Goal: Information Seeking & Learning: Learn about a topic

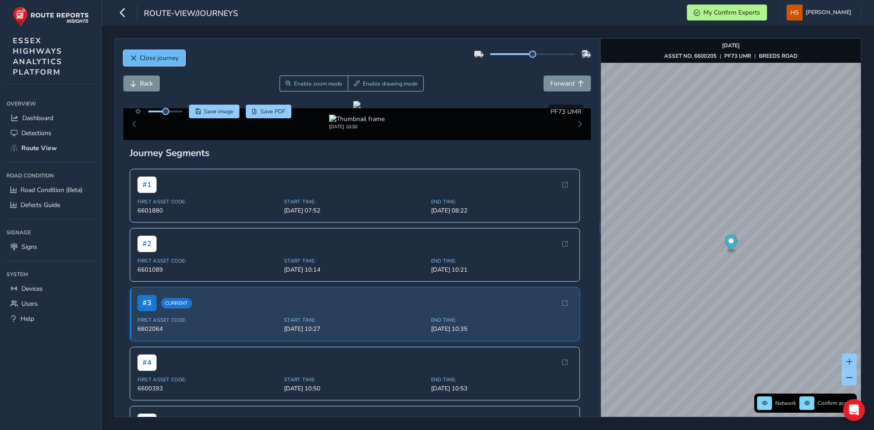
click at [162, 56] on span "Close journey" at bounding box center [159, 58] width 39 height 9
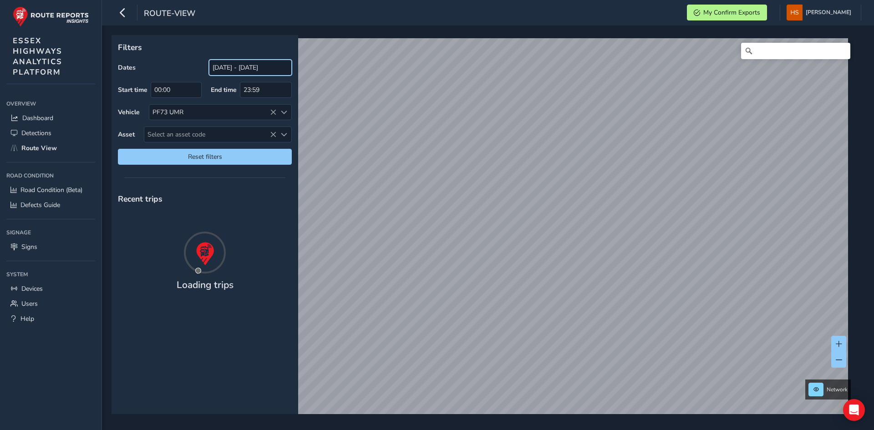
click at [237, 71] on input "[DATE] - [DATE]" at bounding box center [250, 68] width 83 height 16
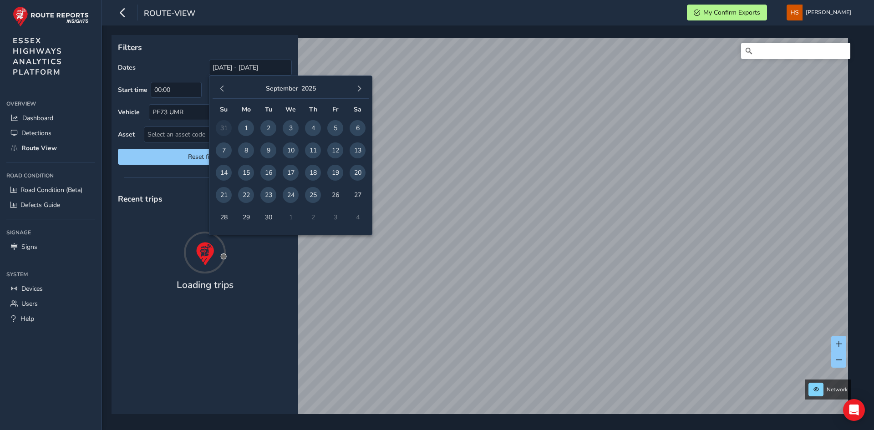
click at [244, 193] on span "22" at bounding box center [246, 195] width 16 height 16
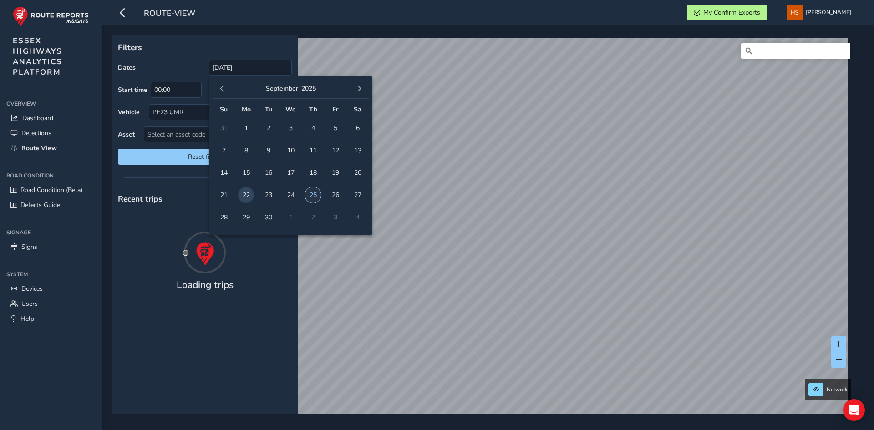
click at [308, 190] on span "25" at bounding box center [313, 195] width 16 height 16
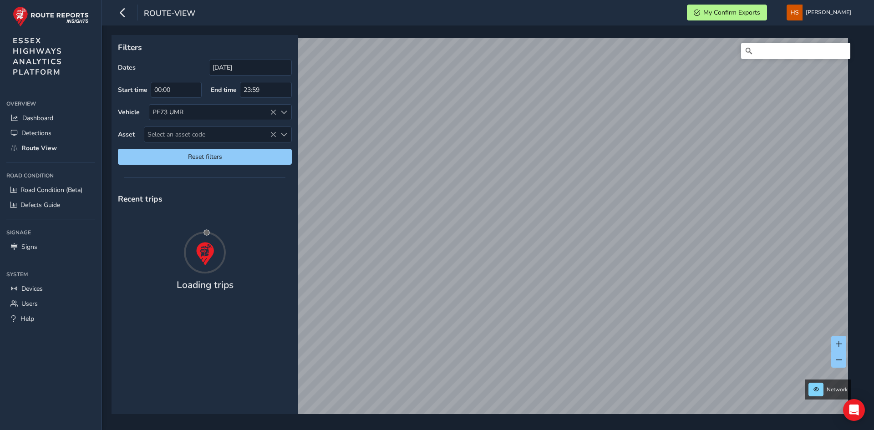
type input "[DATE] - [DATE]"
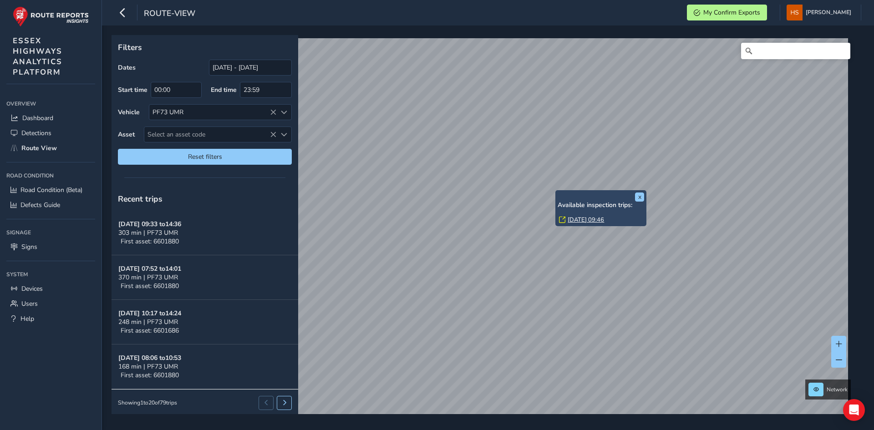
click at [577, 217] on link "[DATE] 09:46" at bounding box center [586, 220] width 36 height 8
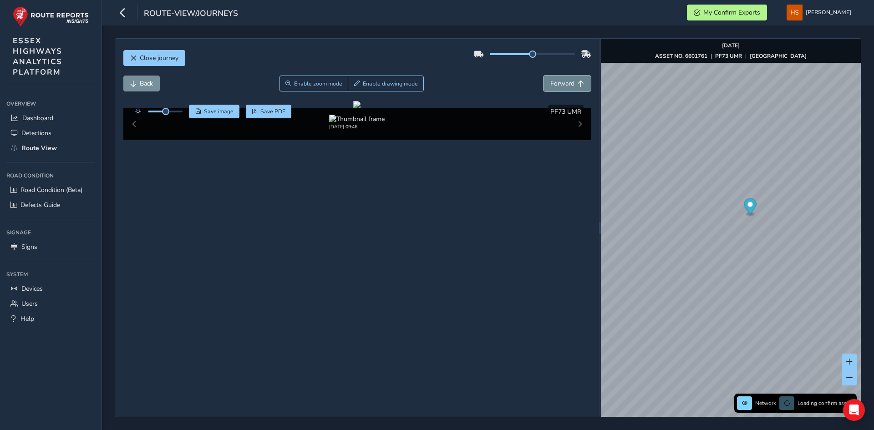
click at [578, 82] on span "Forward" at bounding box center [581, 84] width 6 height 6
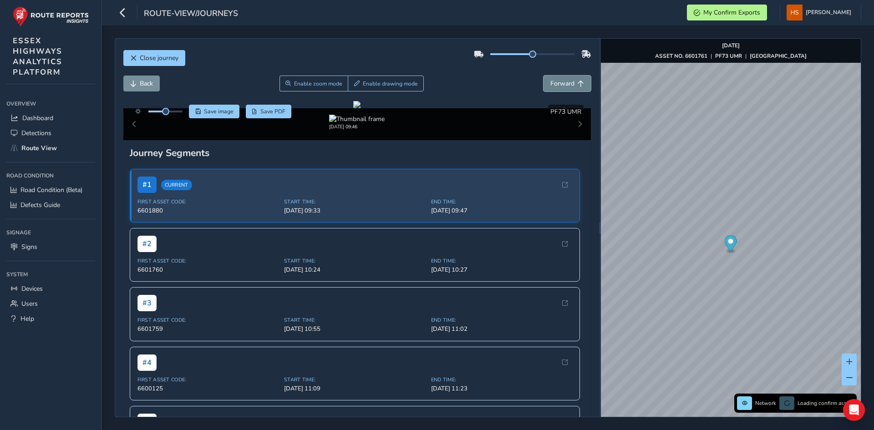
click at [578, 82] on span "Forward" at bounding box center [581, 84] width 6 height 6
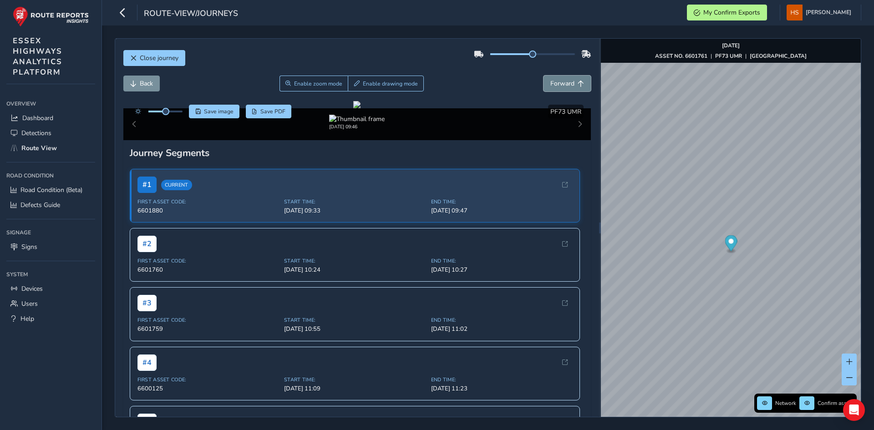
click at [578, 82] on span "Forward" at bounding box center [581, 84] width 6 height 6
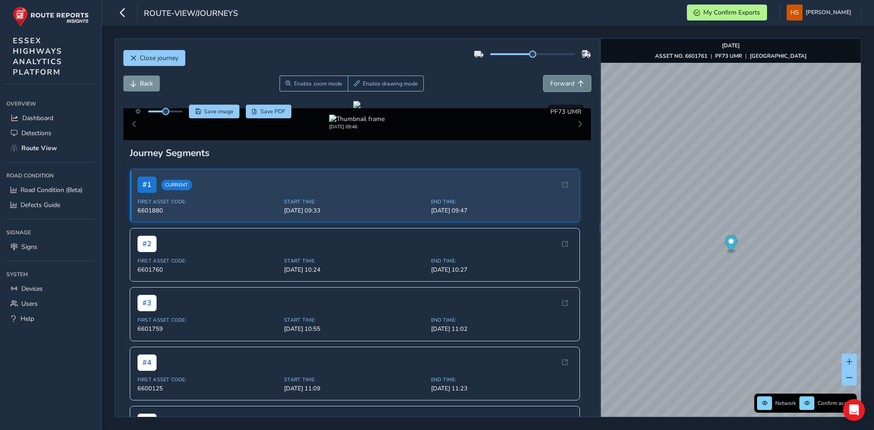
click at [578, 82] on span "Forward" at bounding box center [581, 84] width 6 height 6
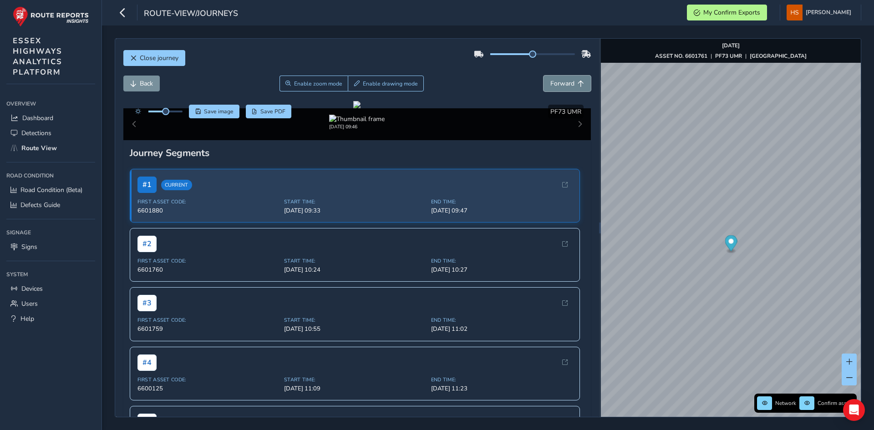
click at [578, 82] on span "Forward" at bounding box center [581, 84] width 6 height 6
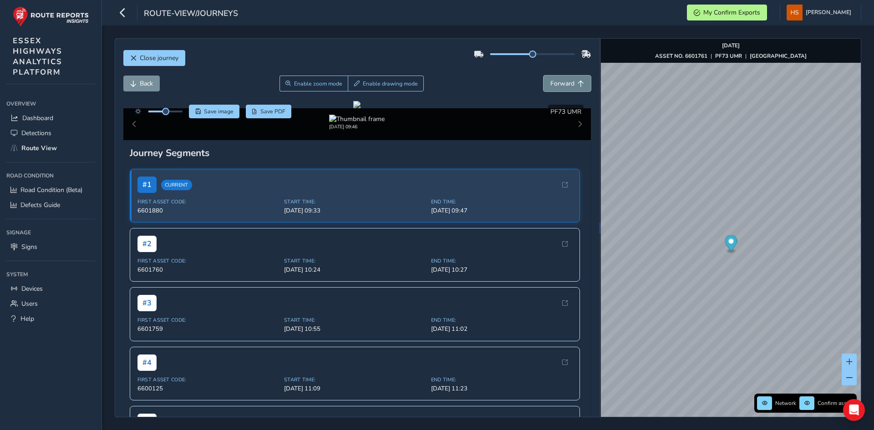
click at [578, 82] on span "Forward" at bounding box center [581, 84] width 6 height 6
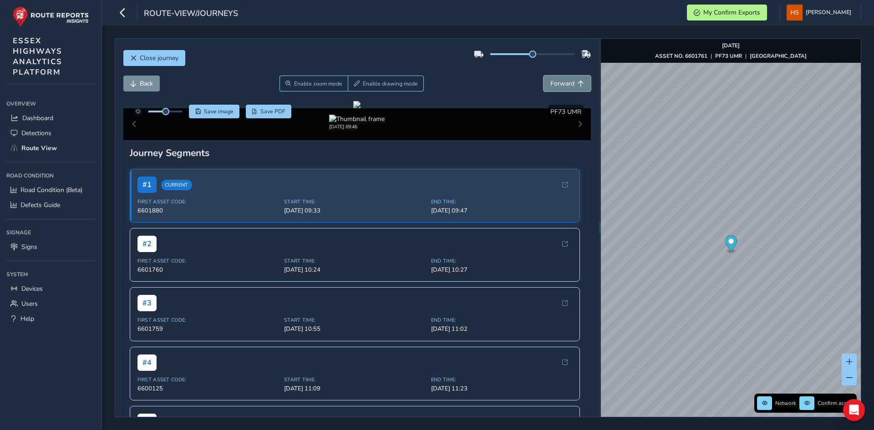
click at [578, 82] on span "Forward" at bounding box center [581, 84] width 6 height 6
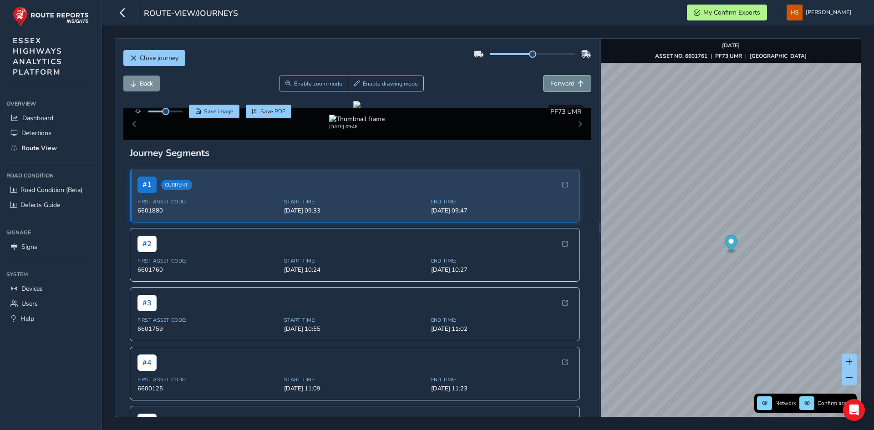
click at [578, 82] on span "Forward" at bounding box center [581, 84] width 6 height 6
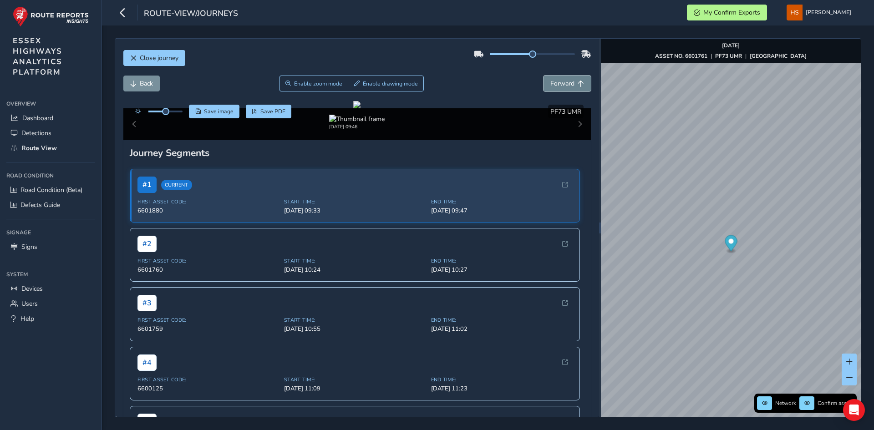
click at [578, 82] on span "Forward" at bounding box center [581, 84] width 6 height 6
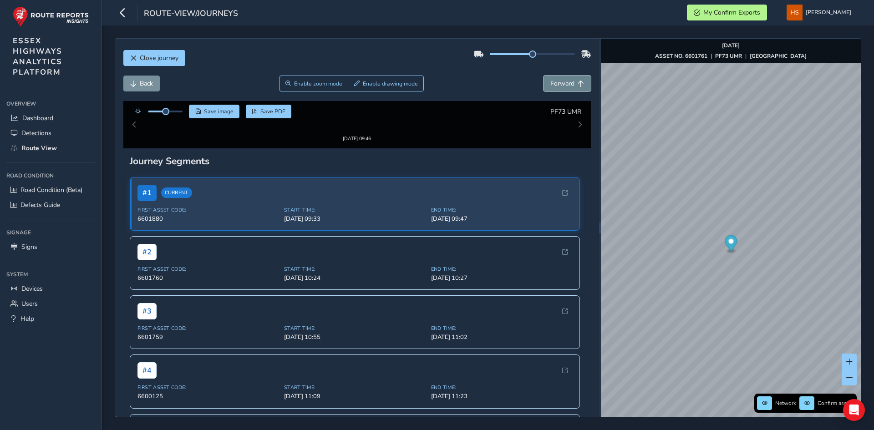
click at [578, 82] on span "Forward" at bounding box center [581, 84] width 6 height 6
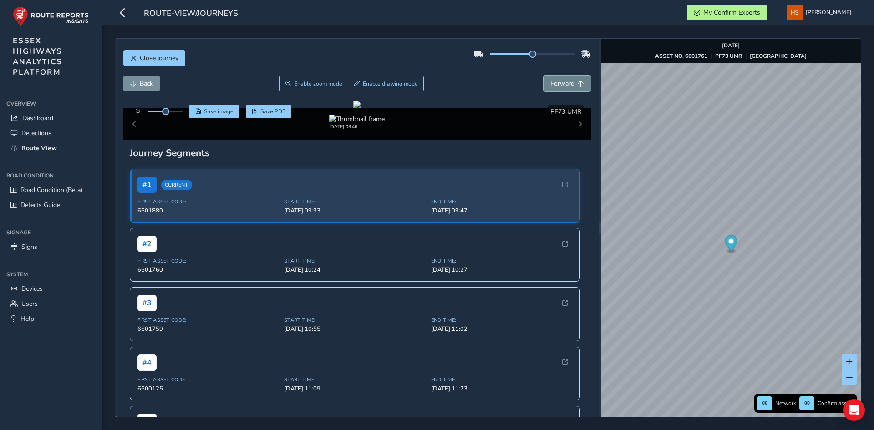
click at [578, 82] on span "Forward" at bounding box center [581, 84] width 6 height 6
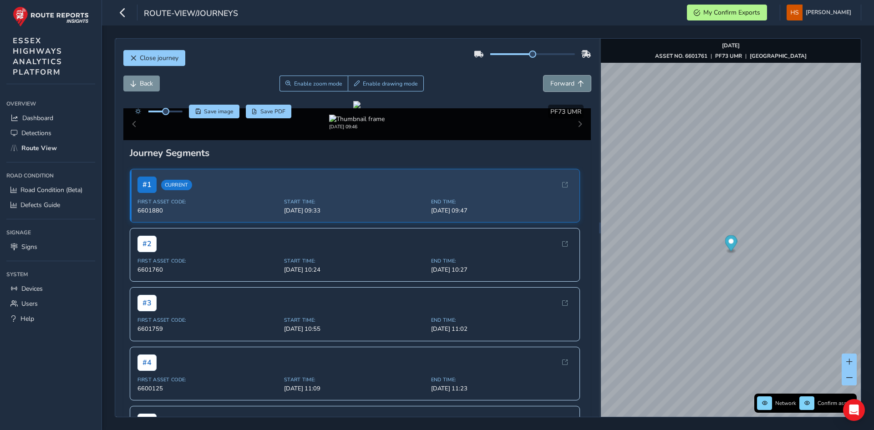
click at [578, 82] on span "Forward" at bounding box center [581, 84] width 6 height 6
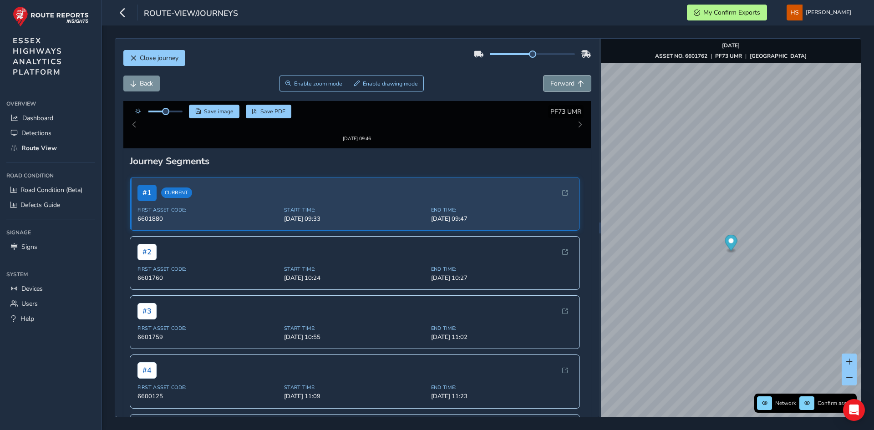
click at [578, 82] on span "Forward" at bounding box center [581, 84] width 6 height 6
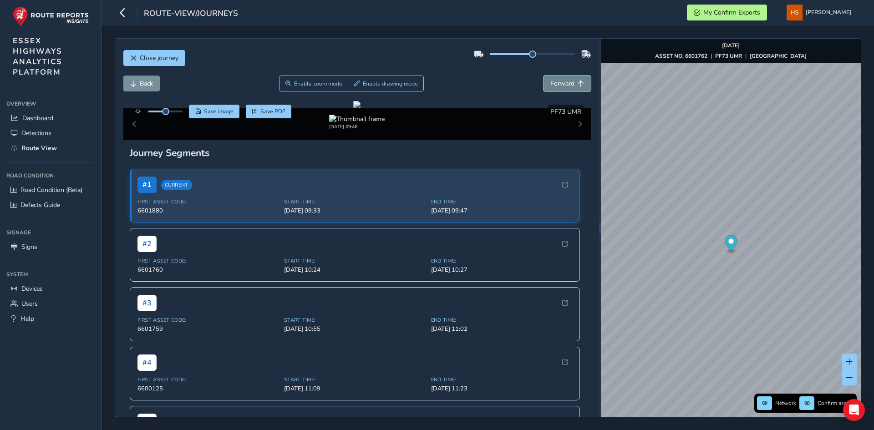
click at [578, 82] on span "Forward" at bounding box center [581, 84] width 6 height 6
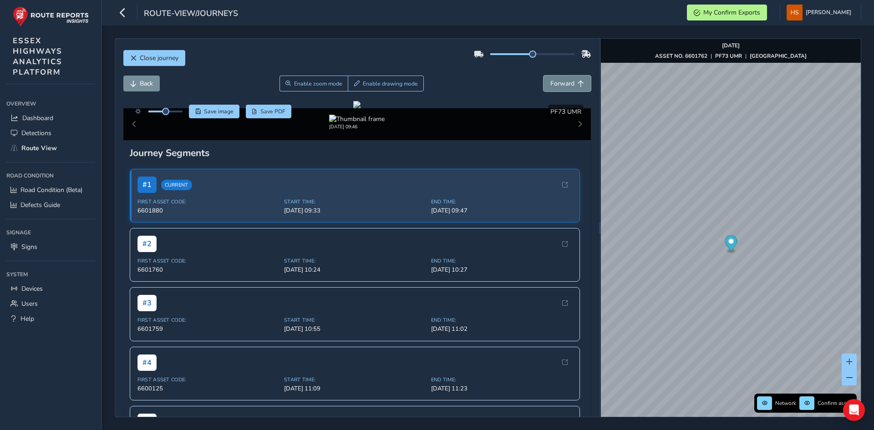
click at [578, 82] on span "Forward" at bounding box center [581, 84] width 6 height 6
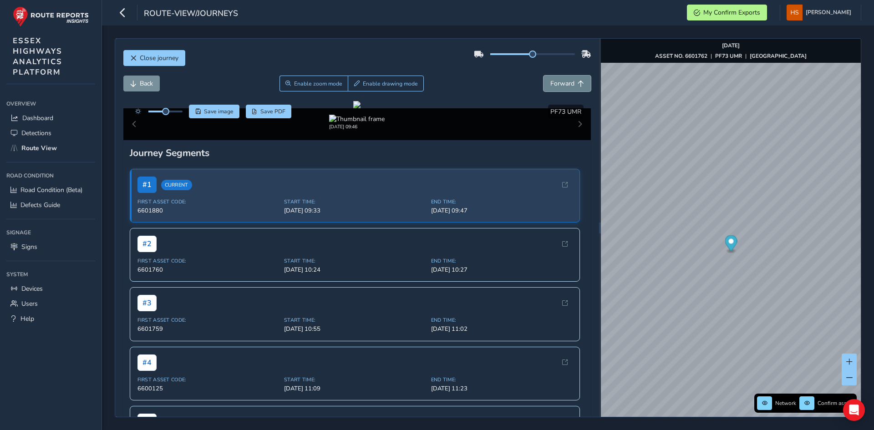
click at [578, 82] on span "Forward" at bounding box center [581, 84] width 6 height 6
click at [563, 82] on span "Forward" at bounding box center [562, 83] width 24 height 9
click at [562, 82] on span "Forward" at bounding box center [562, 83] width 24 height 9
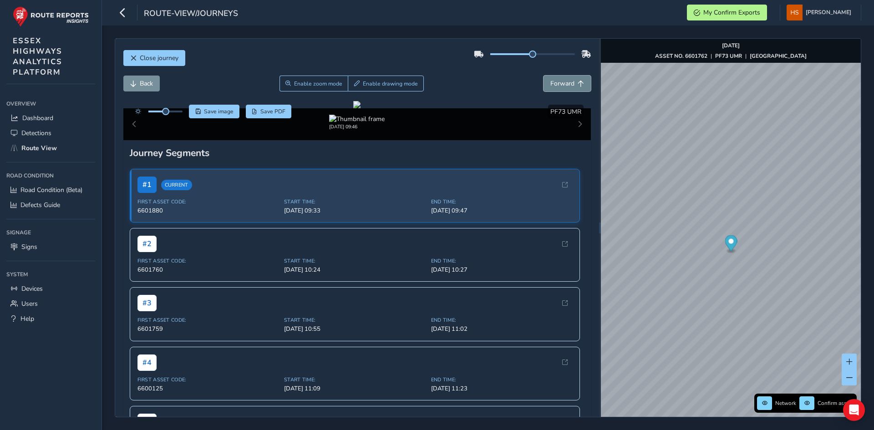
click at [562, 82] on span "Forward" at bounding box center [562, 83] width 24 height 9
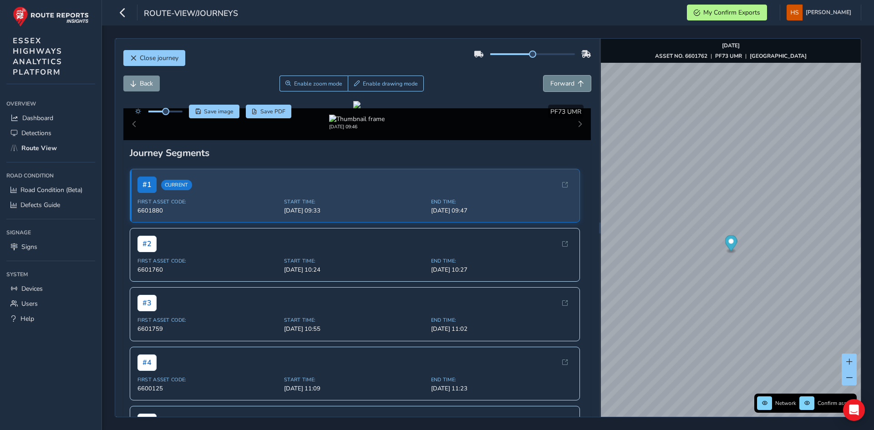
click at [562, 82] on span "Forward" at bounding box center [562, 83] width 24 height 9
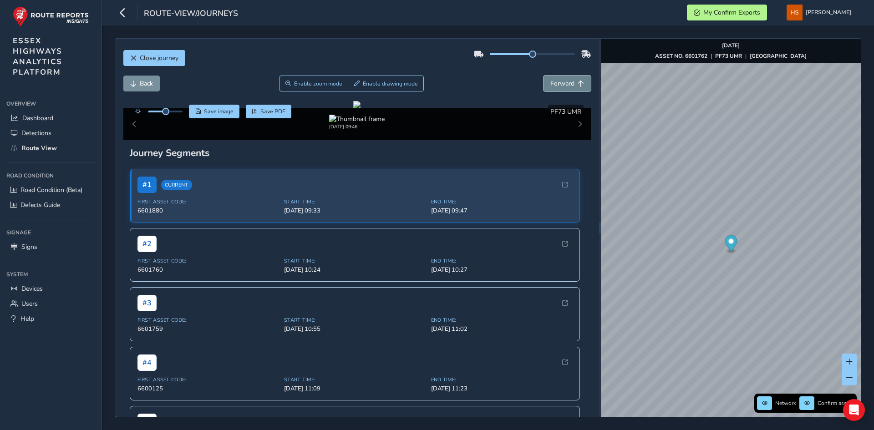
click at [562, 82] on span "Forward" at bounding box center [562, 83] width 24 height 9
click at [563, 82] on span "Forward" at bounding box center [562, 83] width 24 height 9
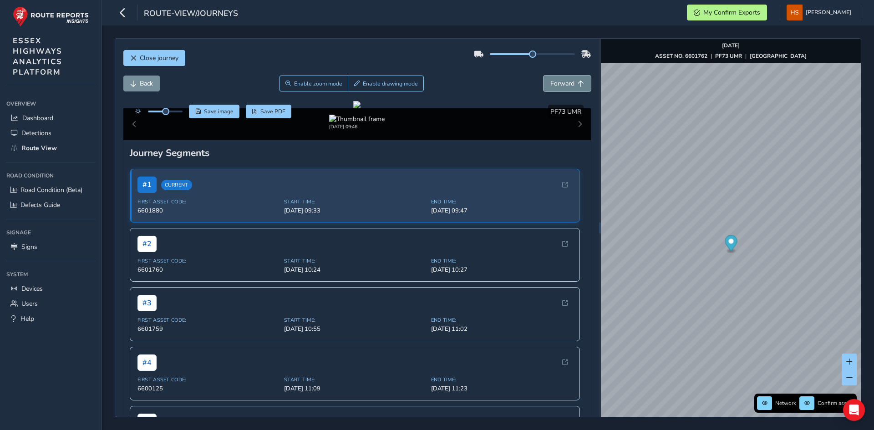
click at [563, 82] on span "Forward" at bounding box center [562, 83] width 24 height 9
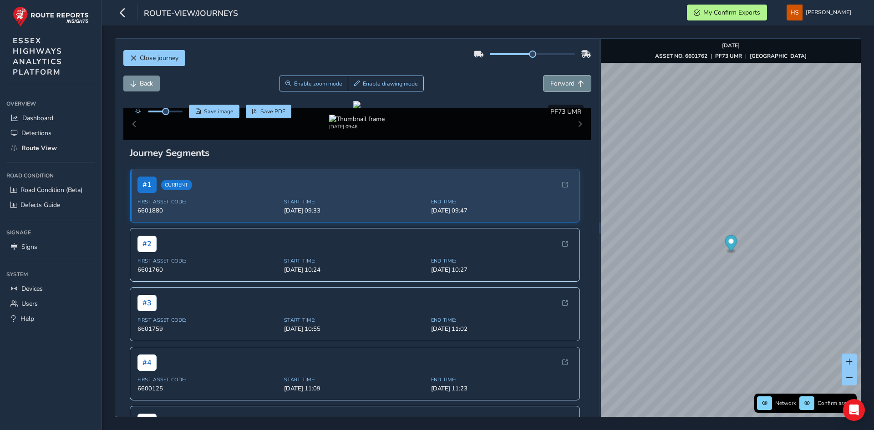
click at [563, 82] on span "Forward" at bounding box center [562, 83] width 24 height 9
click at [564, 82] on span "Forward" at bounding box center [562, 83] width 24 height 9
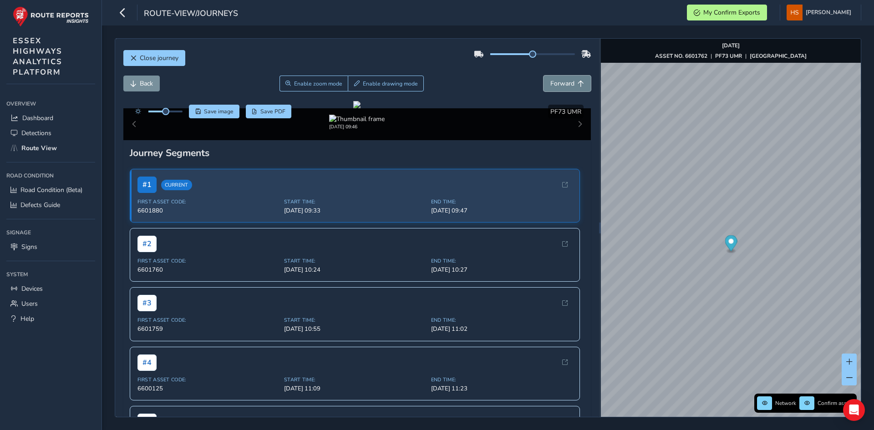
click at [564, 82] on span "Forward" at bounding box center [562, 83] width 24 height 9
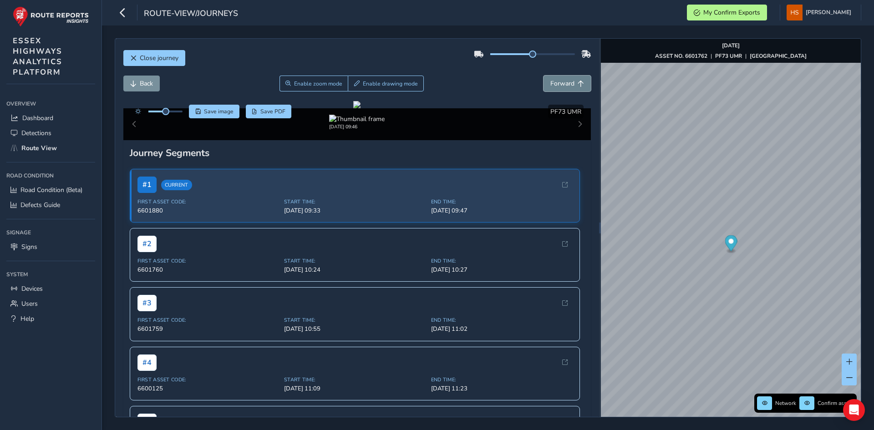
click at [564, 82] on span "Forward" at bounding box center [562, 83] width 24 height 9
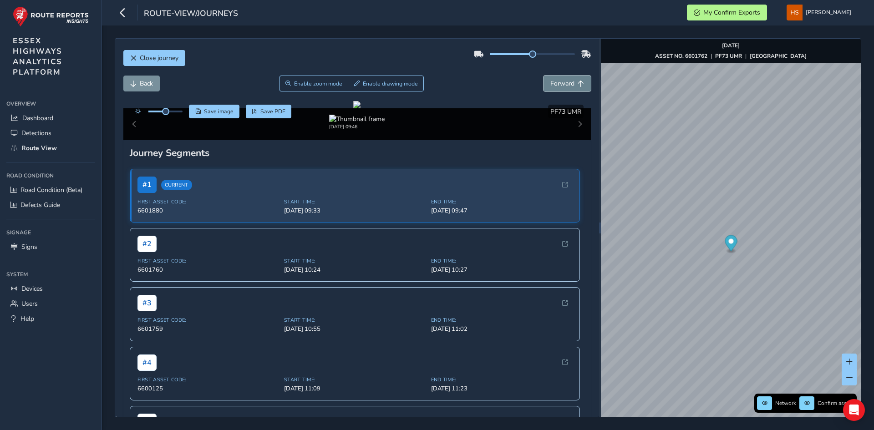
click at [564, 82] on span "Forward" at bounding box center [562, 83] width 24 height 9
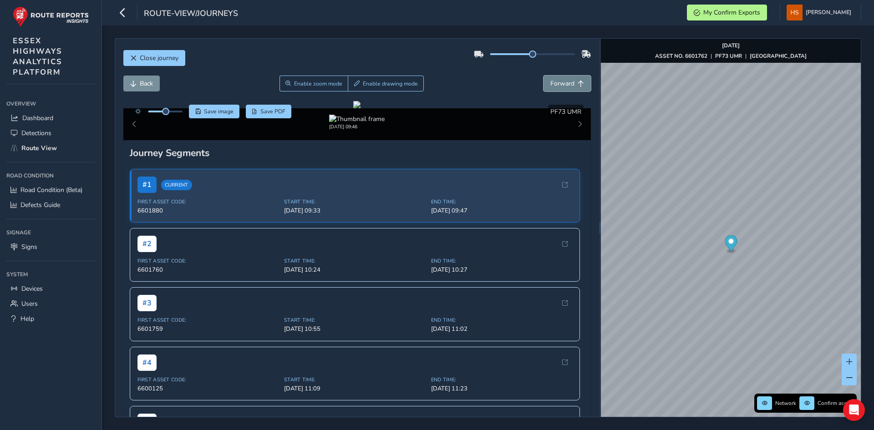
click at [564, 82] on span "Forward" at bounding box center [562, 83] width 24 height 9
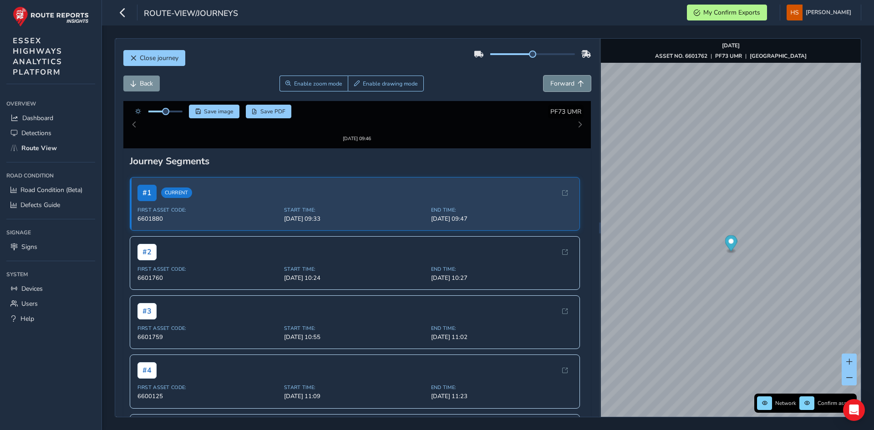
click at [564, 82] on span "Forward" at bounding box center [562, 83] width 24 height 9
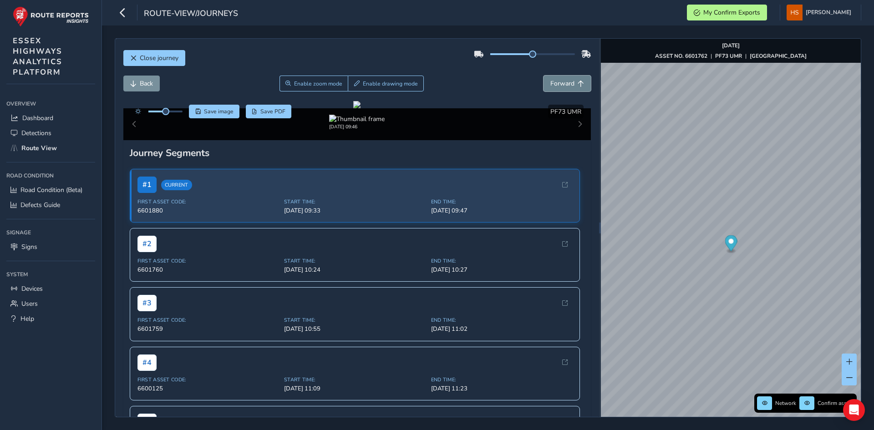
click at [564, 82] on span "Forward" at bounding box center [562, 83] width 24 height 9
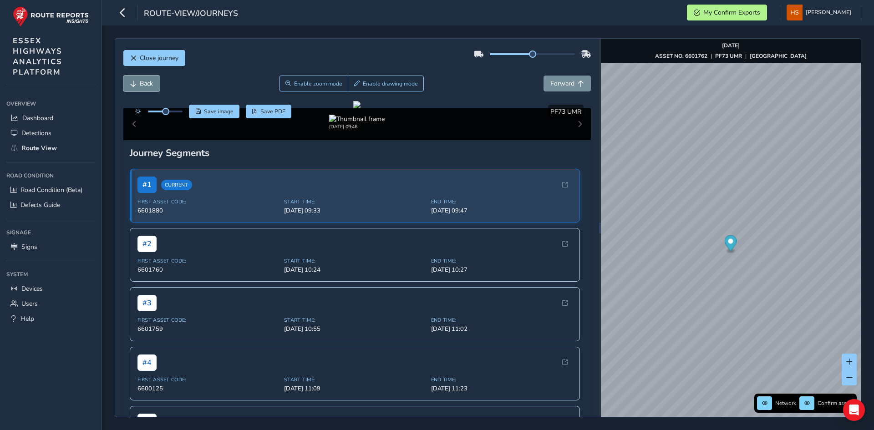
click at [141, 81] on span "Back" at bounding box center [146, 83] width 13 height 9
click at [142, 82] on span "Back" at bounding box center [146, 83] width 13 height 9
click at [143, 82] on span "Back" at bounding box center [146, 83] width 13 height 9
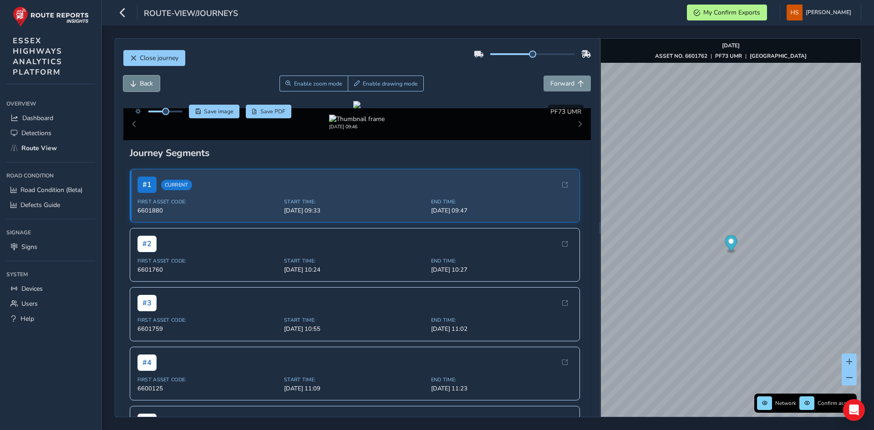
click at [143, 82] on span "Back" at bounding box center [146, 83] width 13 height 9
click at [144, 82] on span "Back" at bounding box center [146, 83] width 13 height 9
click at [145, 82] on span "Back" at bounding box center [146, 83] width 13 height 9
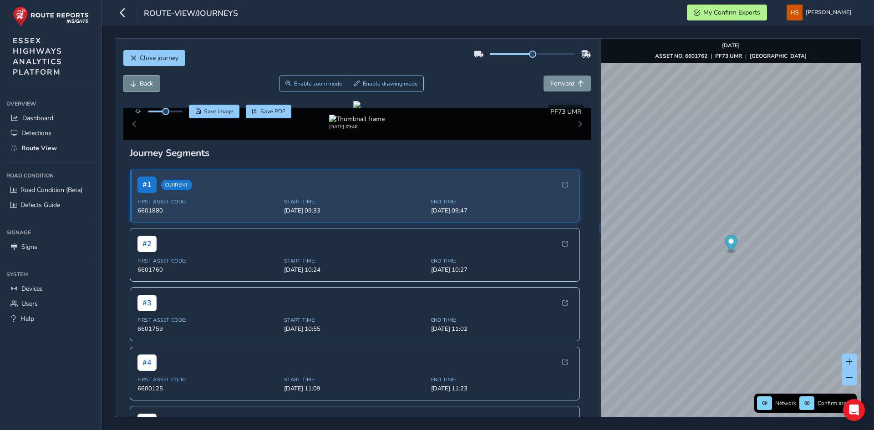
click at [145, 82] on span "Back" at bounding box center [146, 83] width 13 height 9
click at [145, 83] on span "Back" at bounding box center [146, 83] width 13 height 9
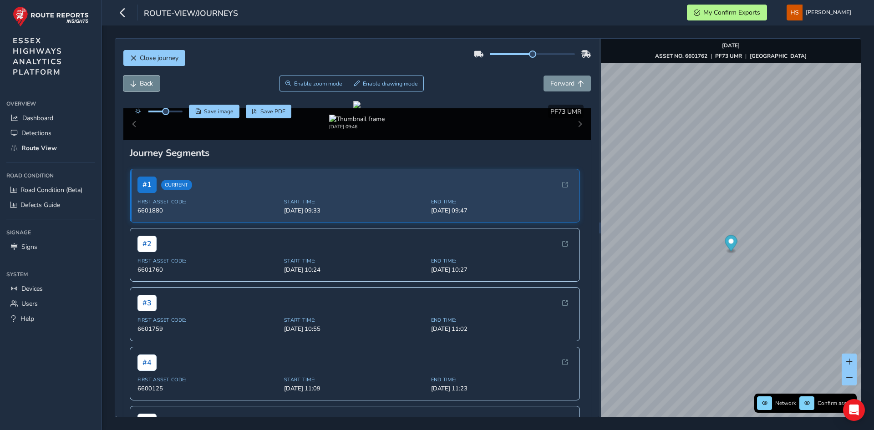
click at [145, 83] on span "Back" at bounding box center [146, 83] width 13 height 9
click at [146, 83] on span "Back" at bounding box center [146, 83] width 13 height 9
click at [147, 82] on span "Back" at bounding box center [146, 83] width 13 height 9
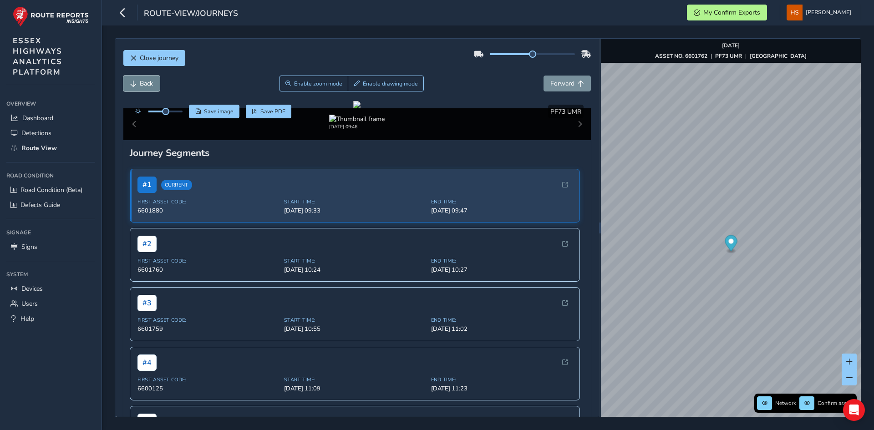
click at [147, 82] on span "Back" at bounding box center [146, 83] width 13 height 9
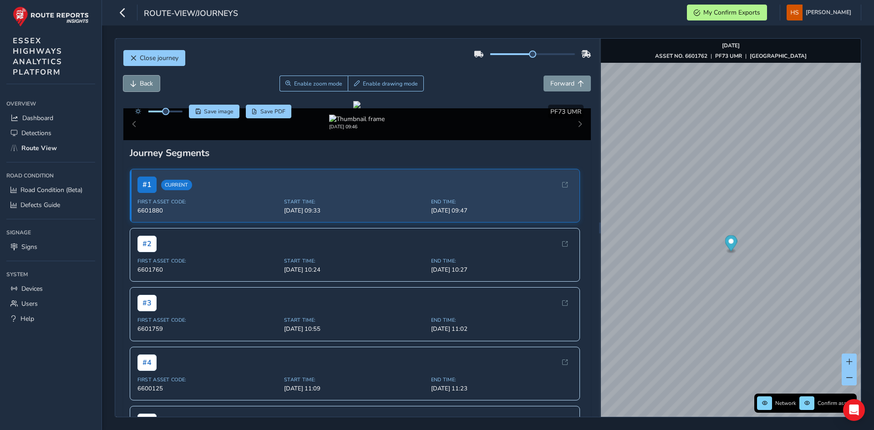
click at [147, 82] on span "Back" at bounding box center [146, 83] width 13 height 9
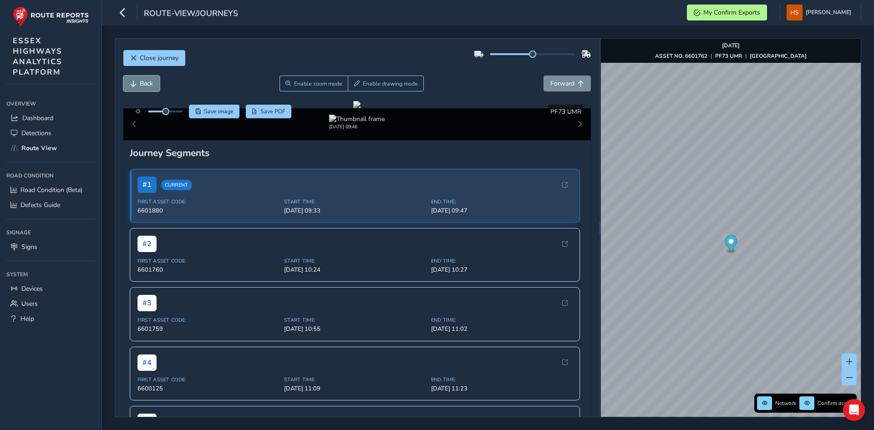
click at [147, 82] on span "Back" at bounding box center [146, 83] width 13 height 9
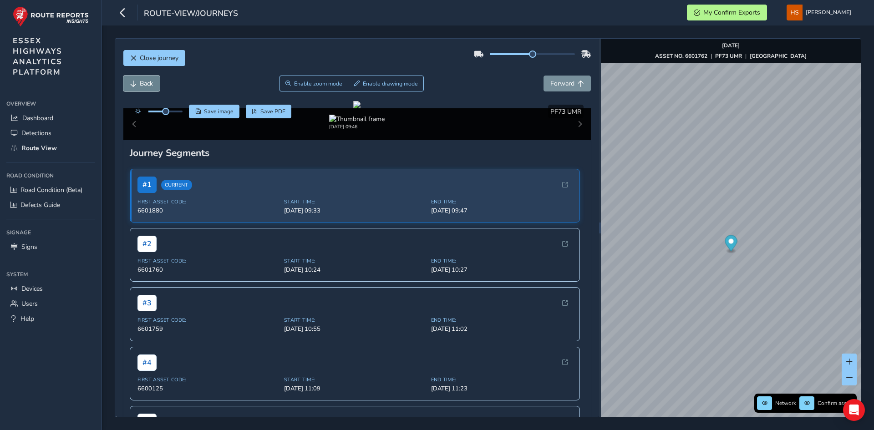
click at [147, 82] on span "Back" at bounding box center [146, 83] width 13 height 9
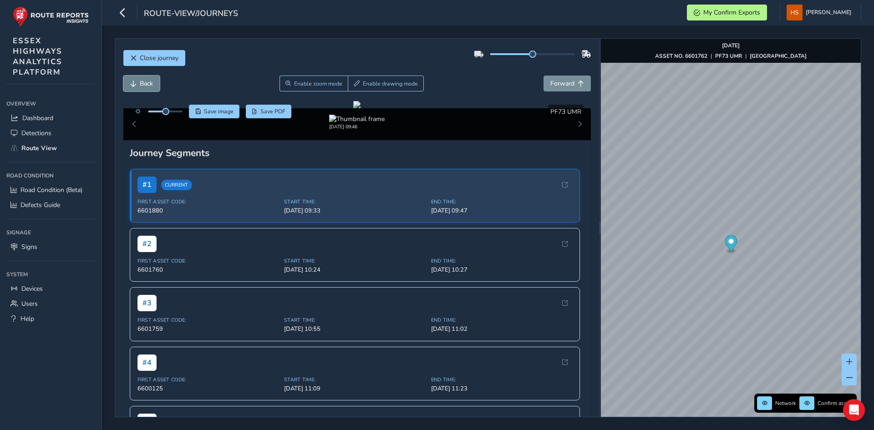
click at [147, 82] on span "Back" at bounding box center [146, 83] width 13 height 9
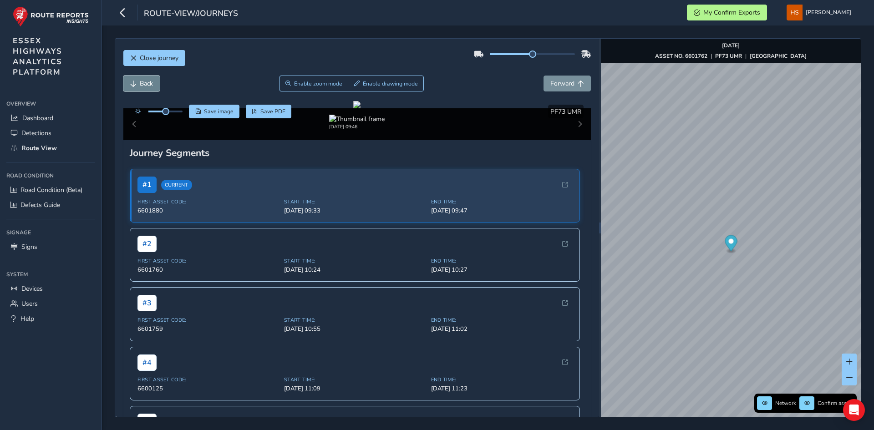
click at [147, 82] on span "Back" at bounding box center [146, 83] width 13 height 9
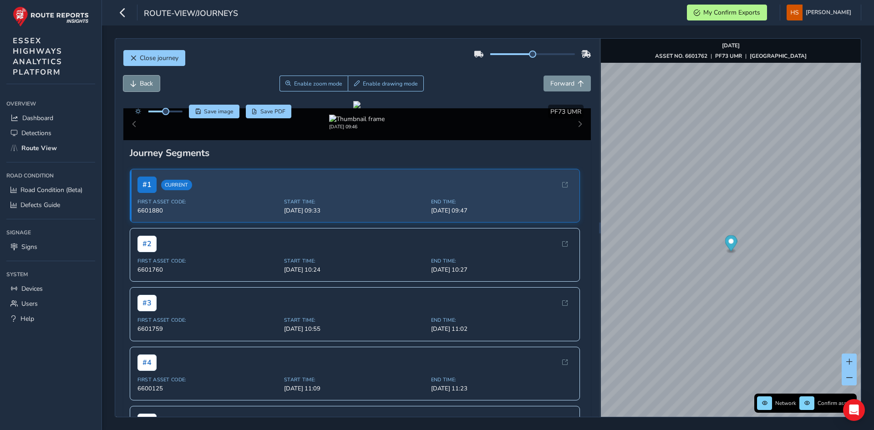
click at [147, 82] on span "Back" at bounding box center [146, 83] width 13 height 9
click at [649, 254] on img "Preview frame" at bounding box center [660, 253] width 23 height 7
click at [315, 83] on span "Enable zoom mode" at bounding box center [318, 83] width 48 height 7
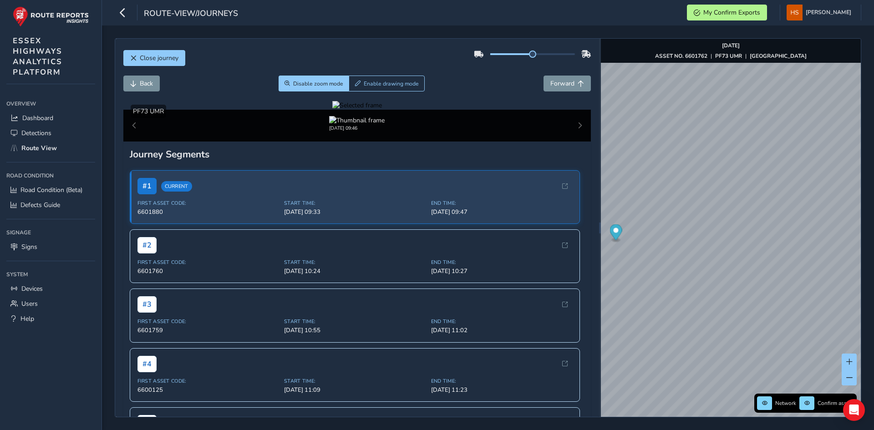
drag, startPoint x: 425, startPoint y: 262, endPoint x: 420, endPoint y: 260, distance: 5.2
click at [382, 110] on div at bounding box center [357, 105] width 50 height 9
click at [402, 250] on img at bounding box center [473, 194] width 1311 height 737
click at [382, 110] on div at bounding box center [357, 105] width 50 height 9
click at [412, 279] on img at bounding box center [454, 140] width 1311 height 737
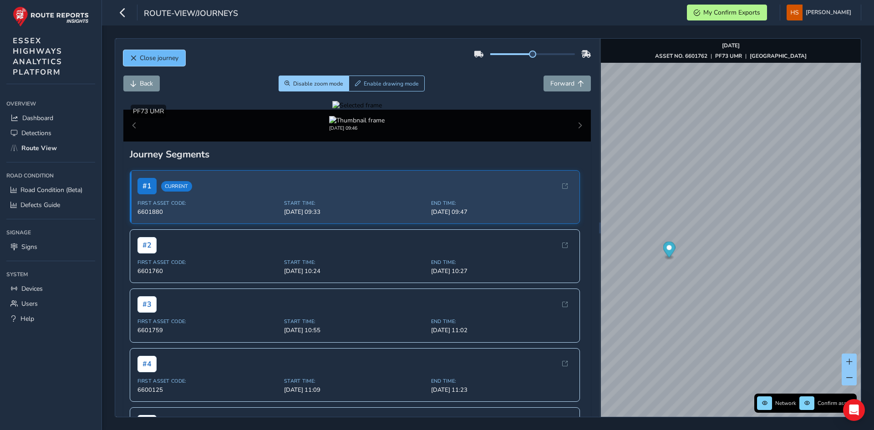
click at [155, 56] on span "Close journey" at bounding box center [159, 58] width 39 height 9
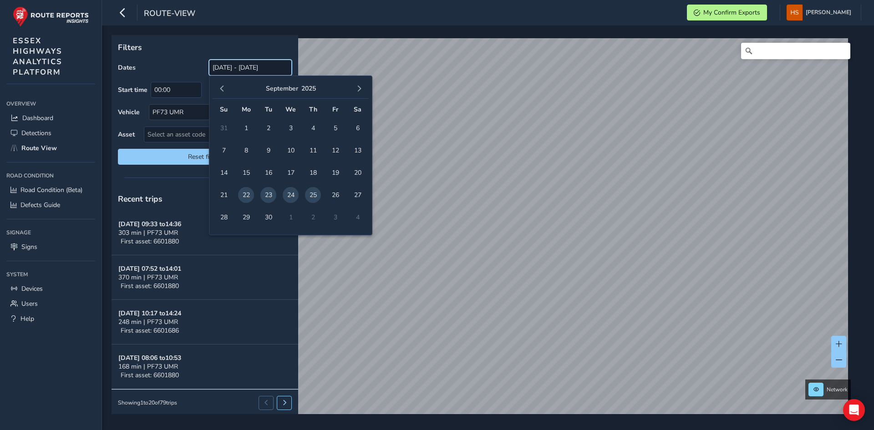
click at [244, 70] on input "[DATE] - [DATE]" at bounding box center [250, 68] width 83 height 16
click at [241, 128] on span "1" at bounding box center [246, 128] width 16 height 16
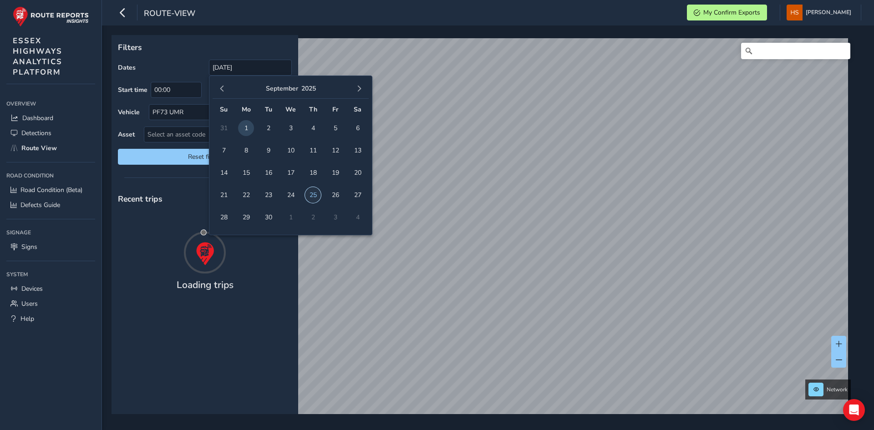
click at [318, 197] on span "25" at bounding box center [313, 195] width 16 height 16
type input "[DATE] - [DATE]"
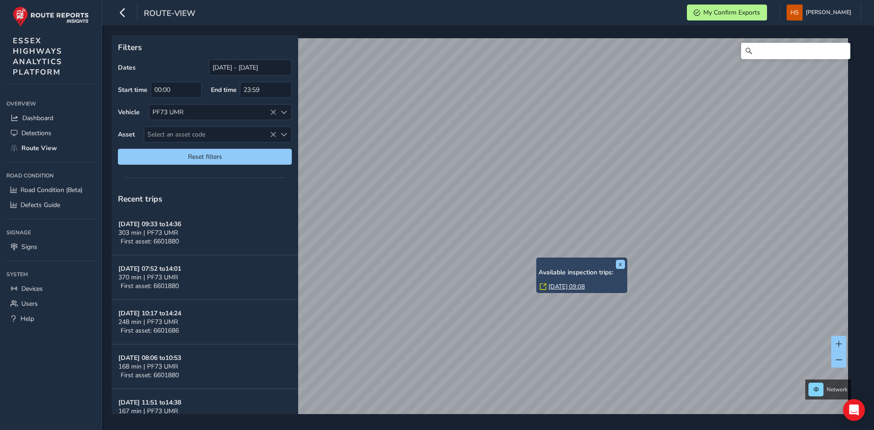
click at [558, 285] on link "[DATE] 09:08" at bounding box center [566, 287] width 36 height 8
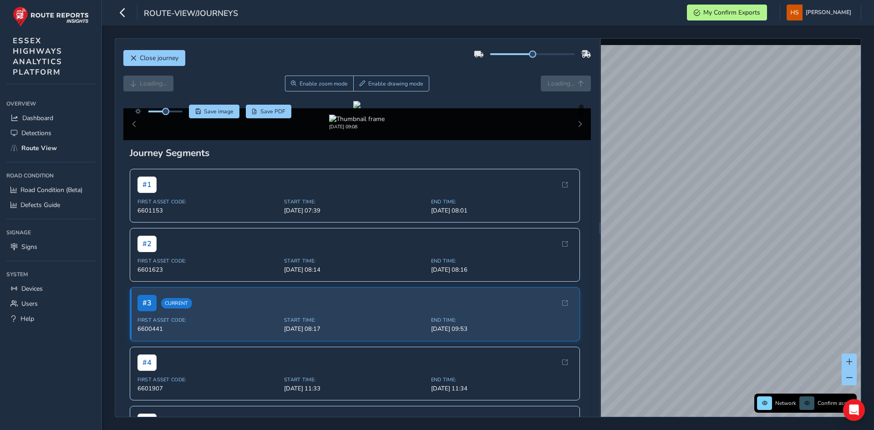
click at [558, 83] on div "Loading... Enable zoom mode Enable drawing mode Loading..." at bounding box center [357, 84] width 468 height 16
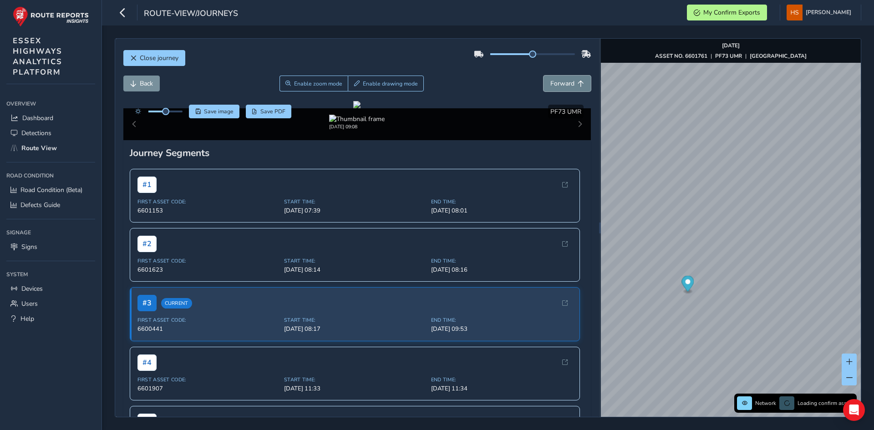
click at [564, 80] on span "Forward" at bounding box center [562, 83] width 24 height 9
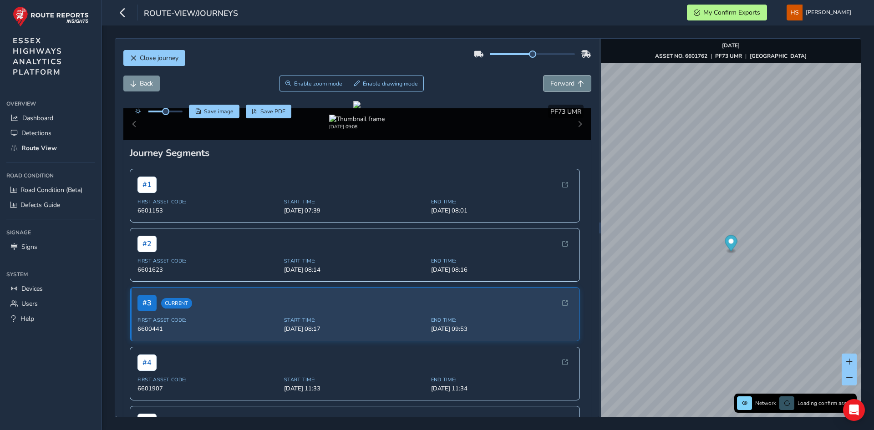
click at [564, 80] on span "Forward" at bounding box center [562, 83] width 24 height 9
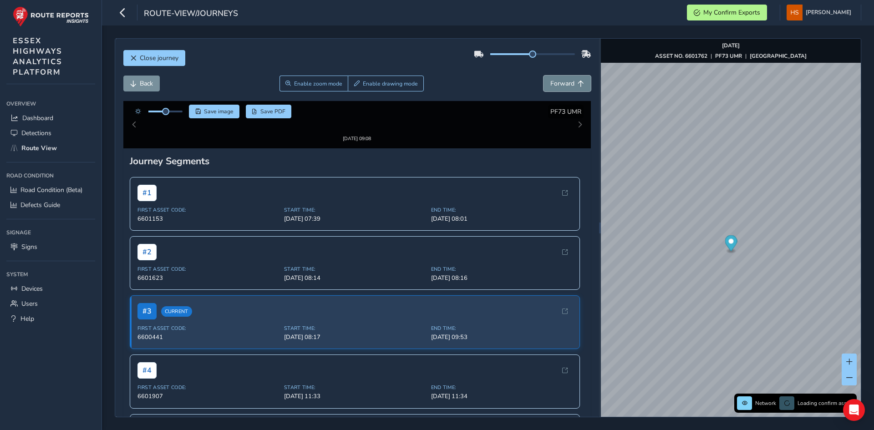
click at [564, 80] on span "Forward" at bounding box center [562, 83] width 24 height 9
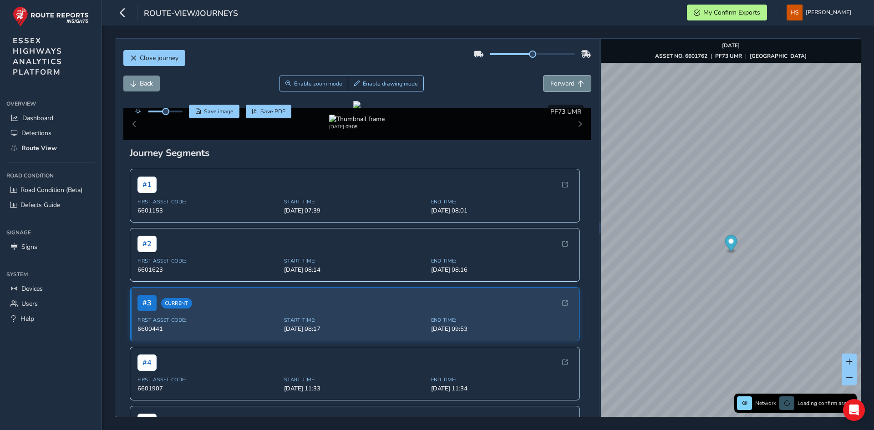
click at [564, 80] on span "Forward" at bounding box center [562, 83] width 24 height 9
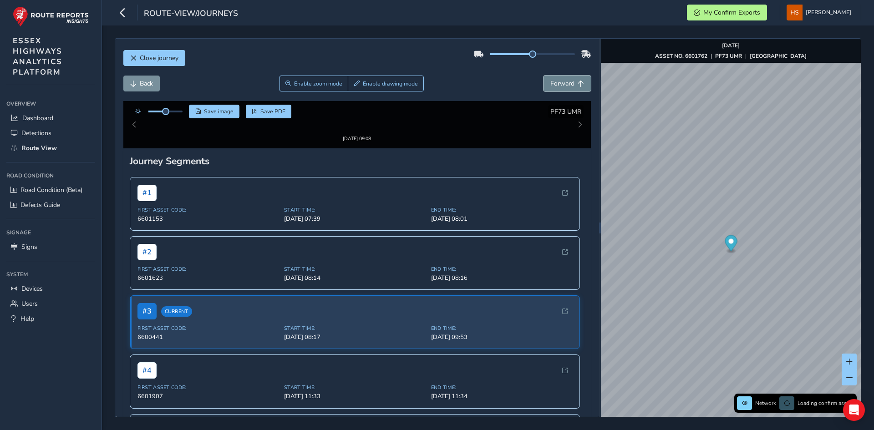
click at [564, 80] on span "Forward" at bounding box center [562, 83] width 24 height 9
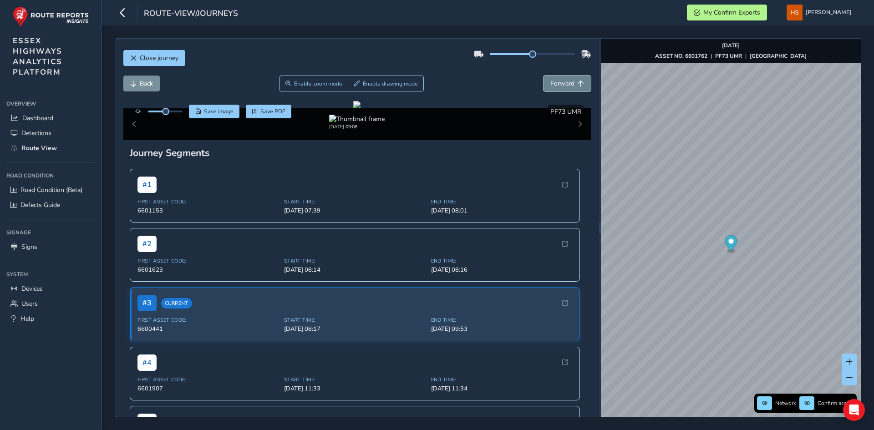
click at [564, 80] on span "Forward" at bounding box center [562, 83] width 24 height 9
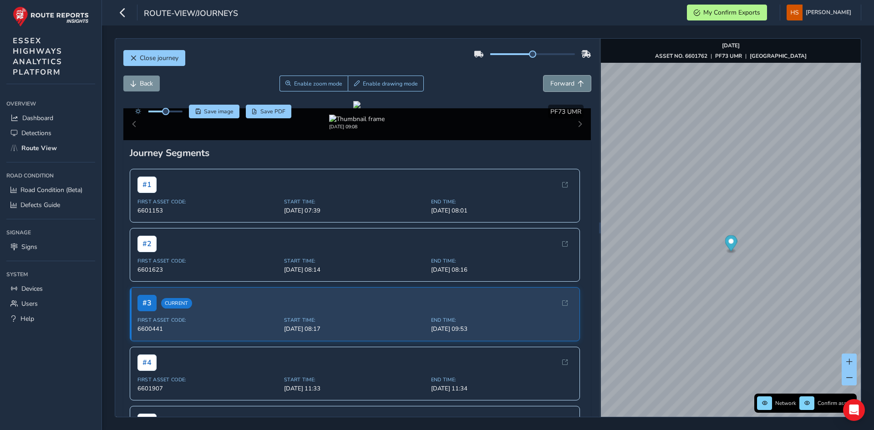
click at [564, 80] on span "Forward" at bounding box center [562, 83] width 24 height 9
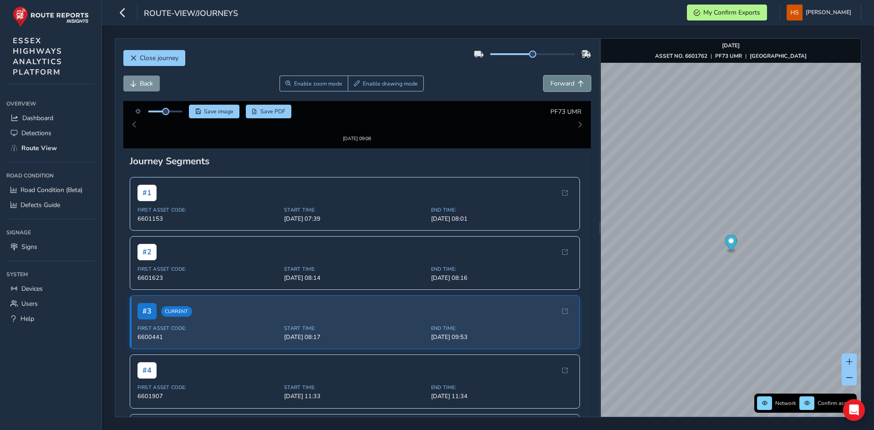
click at [564, 80] on span "Forward" at bounding box center [562, 83] width 24 height 9
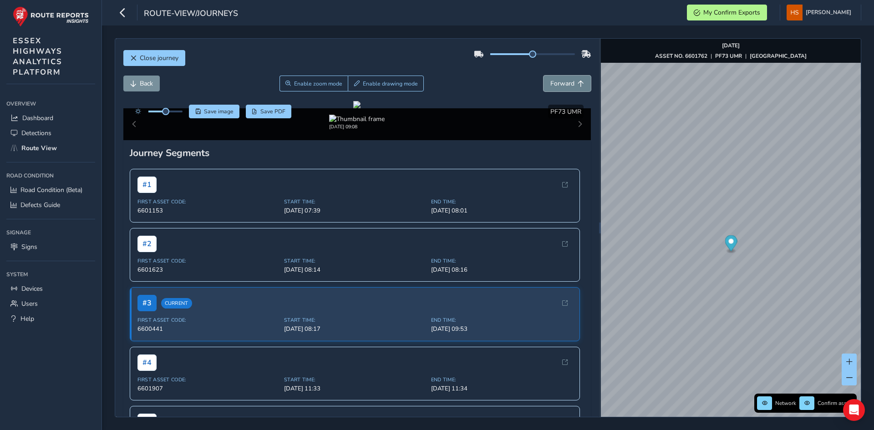
click at [564, 80] on span "Forward" at bounding box center [562, 83] width 24 height 9
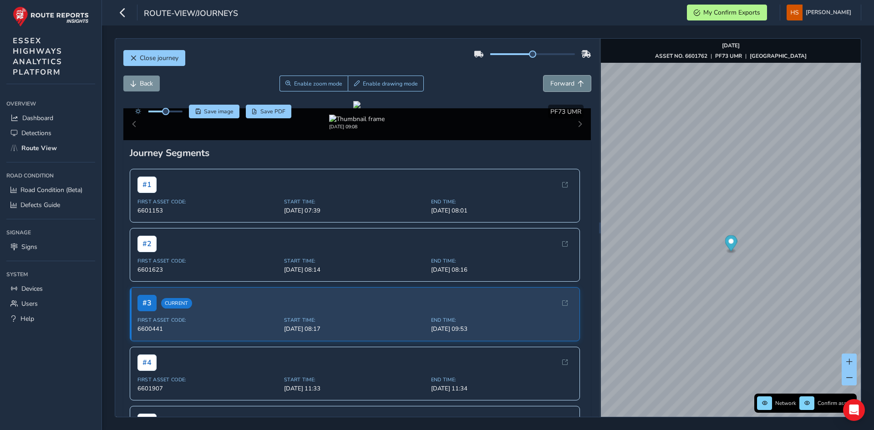
click at [564, 80] on span "Forward" at bounding box center [562, 83] width 24 height 9
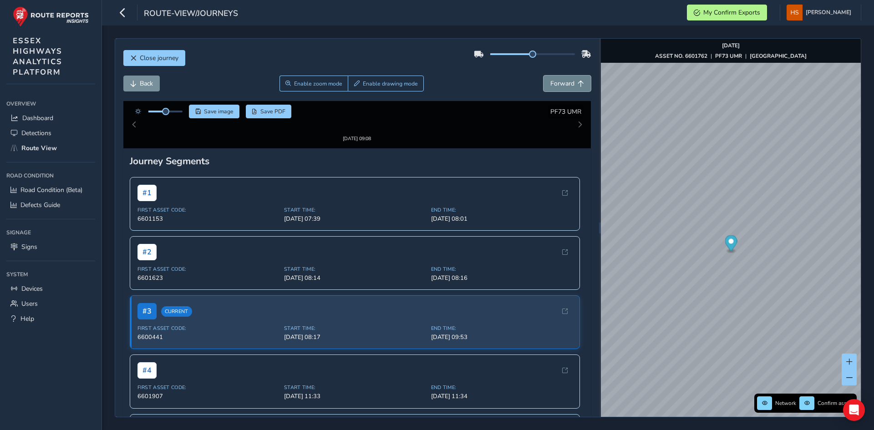
click at [564, 80] on span "Forward" at bounding box center [562, 83] width 24 height 9
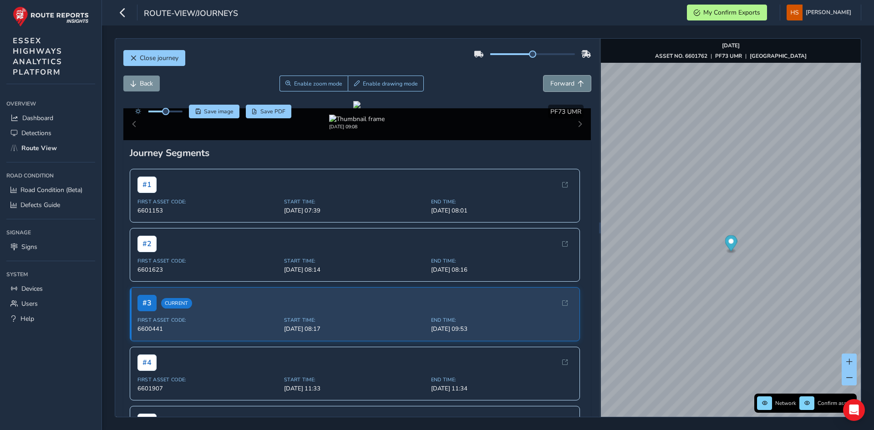
click at [564, 80] on span "Forward" at bounding box center [562, 83] width 24 height 9
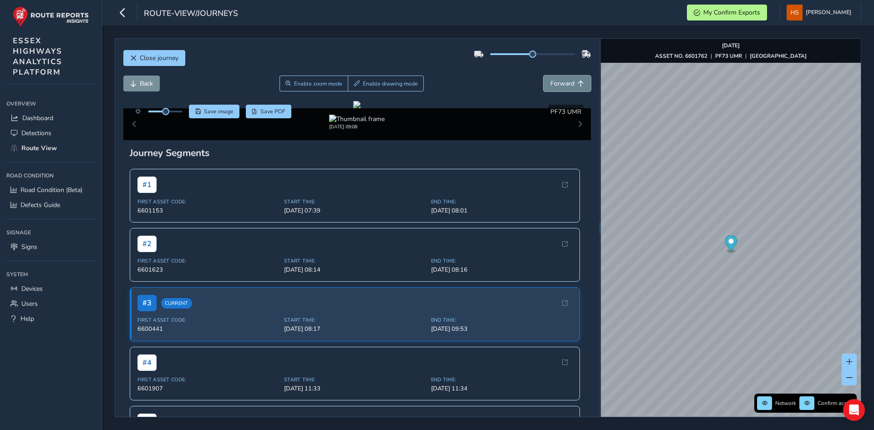
click at [564, 80] on span "Forward" at bounding box center [562, 83] width 24 height 9
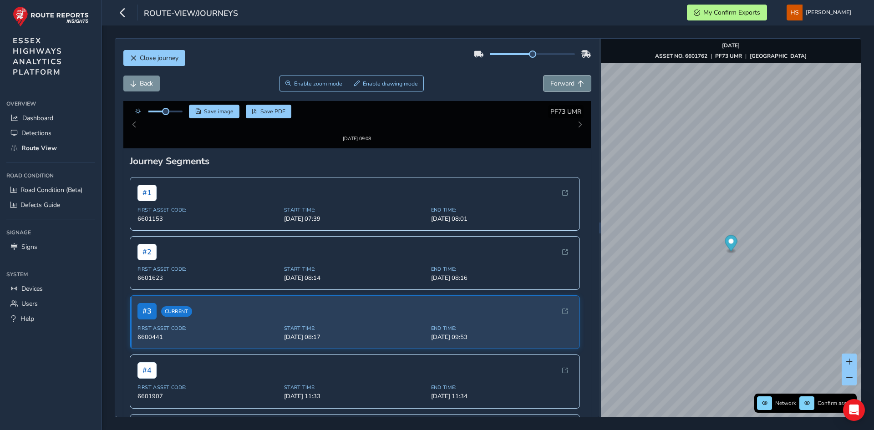
click at [564, 80] on span "Forward" at bounding box center [562, 83] width 24 height 9
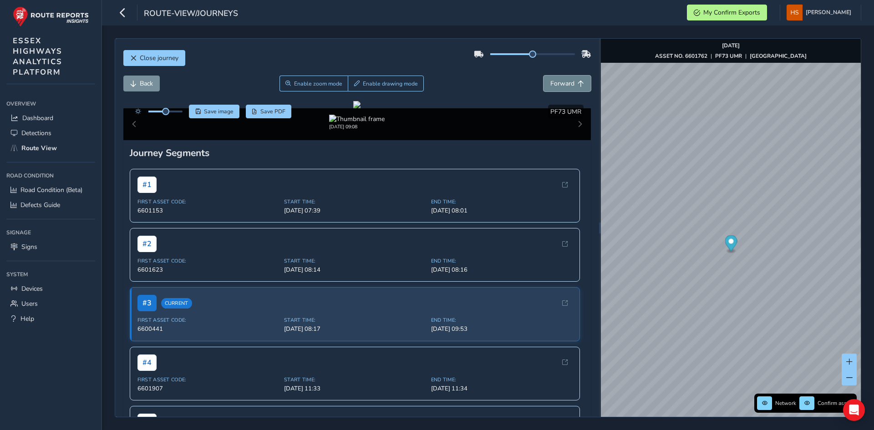
click at [564, 80] on span "Forward" at bounding box center [562, 83] width 24 height 9
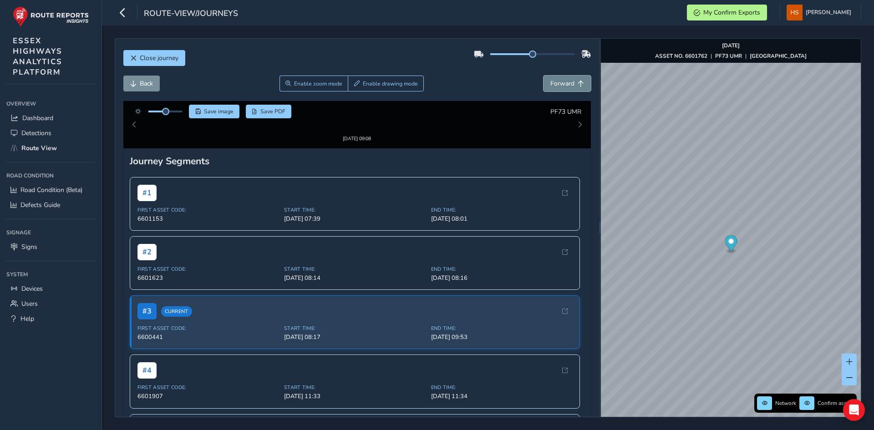
click at [564, 80] on span "Forward" at bounding box center [562, 83] width 24 height 9
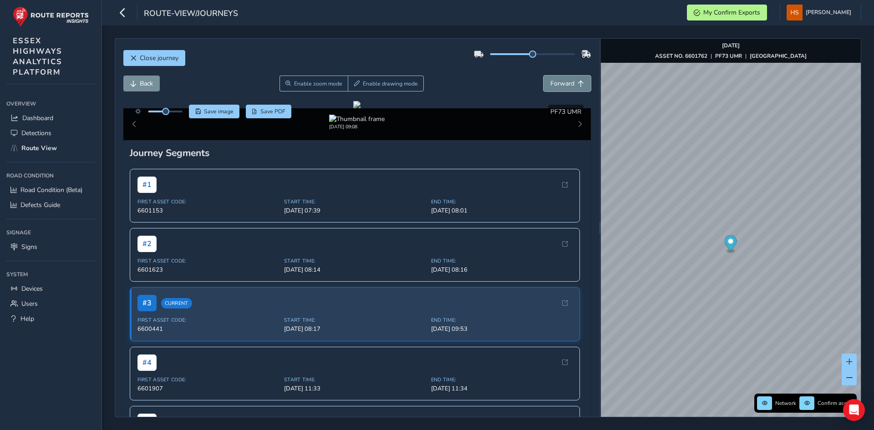
click at [564, 80] on span "Forward" at bounding box center [562, 83] width 24 height 9
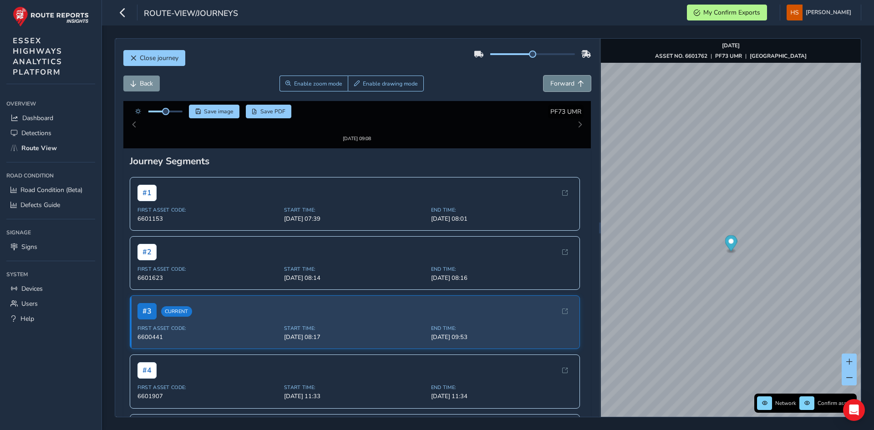
click at [564, 80] on span "Forward" at bounding box center [562, 83] width 24 height 9
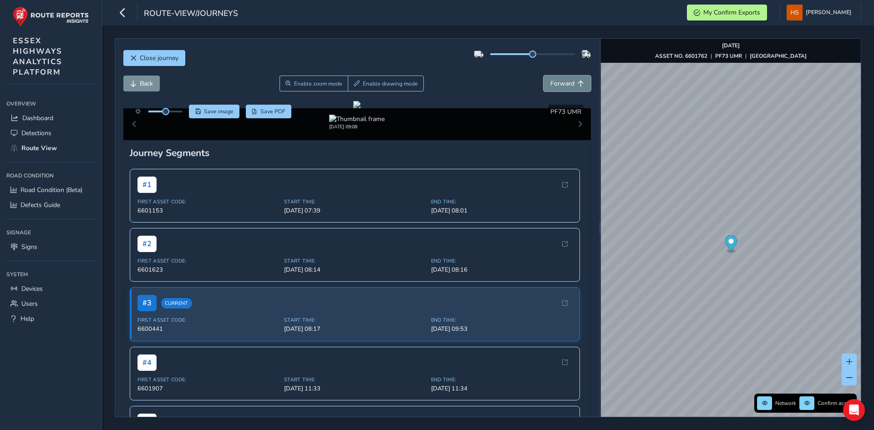
click at [564, 80] on span "Forward" at bounding box center [562, 83] width 24 height 9
click at [132, 82] on span "Back" at bounding box center [133, 84] width 6 height 6
click at [137, 84] on button "Back" at bounding box center [141, 84] width 36 height 16
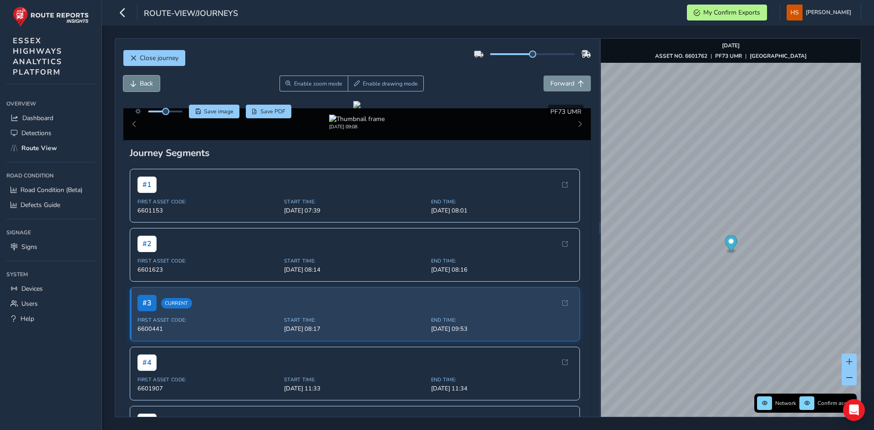
click at [140, 84] on span "Back" at bounding box center [146, 83] width 13 height 9
click at [142, 83] on span "Back" at bounding box center [146, 83] width 13 height 9
click at [144, 83] on span "Back" at bounding box center [146, 83] width 13 height 9
click at [145, 83] on span "Back" at bounding box center [146, 83] width 13 height 9
click at [146, 83] on span "Back" at bounding box center [146, 83] width 13 height 9
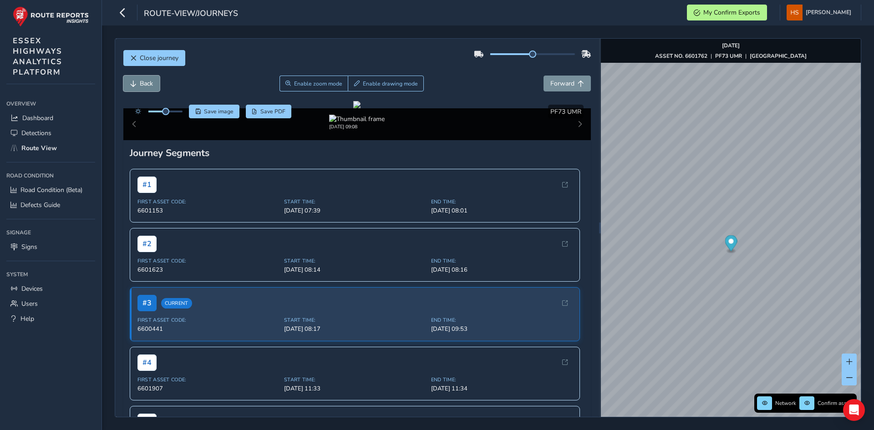
click at [146, 83] on span "Back" at bounding box center [146, 83] width 13 height 9
click at [147, 83] on span "Back" at bounding box center [146, 83] width 13 height 9
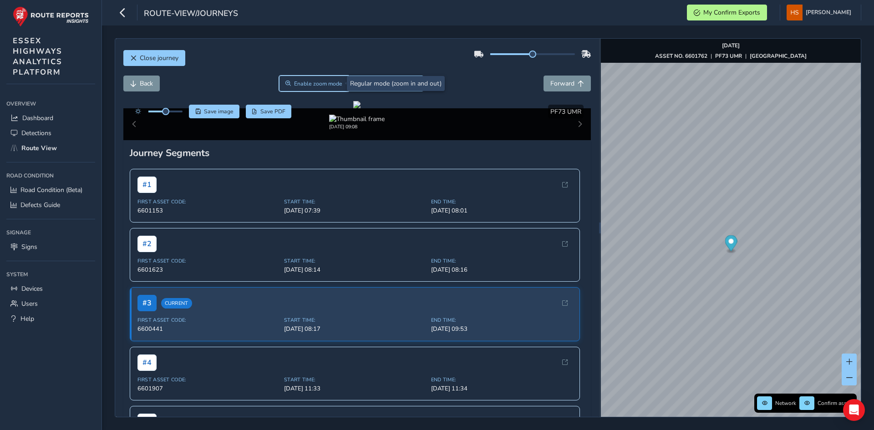
drag, startPoint x: 317, startPoint y: 77, endPoint x: 328, endPoint y: 91, distance: 17.8
click at [319, 80] on button "Enable zoom mode" at bounding box center [313, 84] width 69 height 16
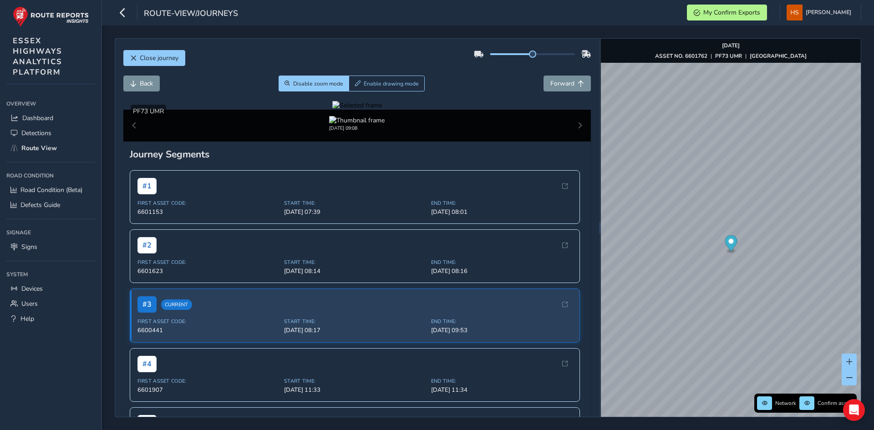
click at [382, 110] on div at bounding box center [357, 105] width 50 height 9
click at [451, 246] on img at bounding box center [382, 201] width 1311 height 737
